Goal: Find specific page/section: Find specific page/section

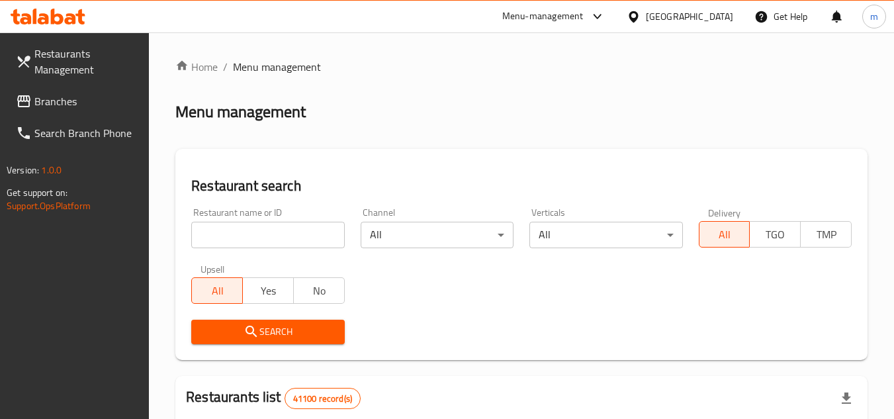
click at [80, 107] on span "Branches" at bounding box center [86, 101] width 105 height 16
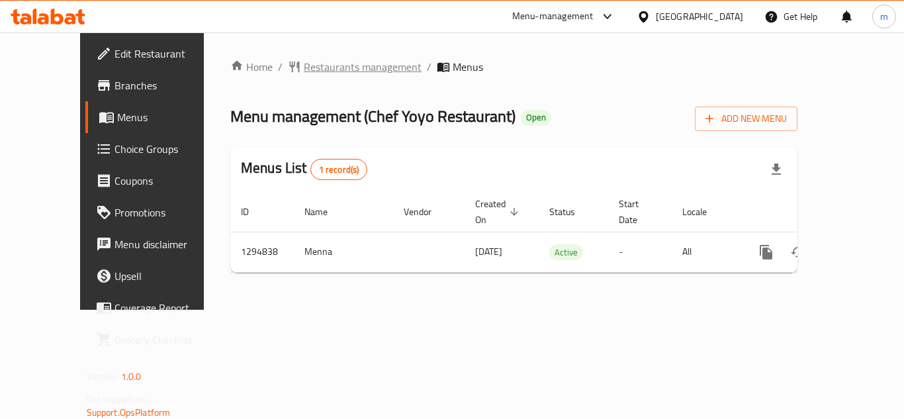
click at [306, 67] on span "Restaurants management" at bounding box center [363, 67] width 118 height 16
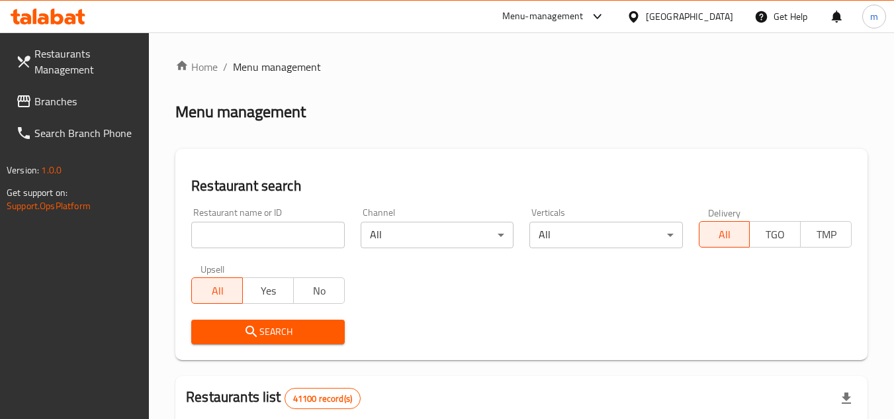
click at [275, 233] on input "search" at bounding box center [267, 235] width 153 height 26
paste input "699712"
type input "699712"
click at [267, 331] on span "Search" at bounding box center [268, 332] width 132 height 17
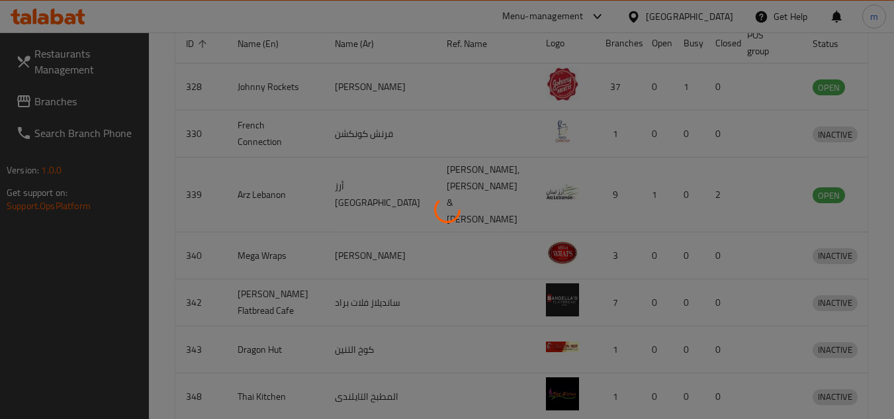
scroll to position [171, 0]
